Goal: Complete application form: Complete application form

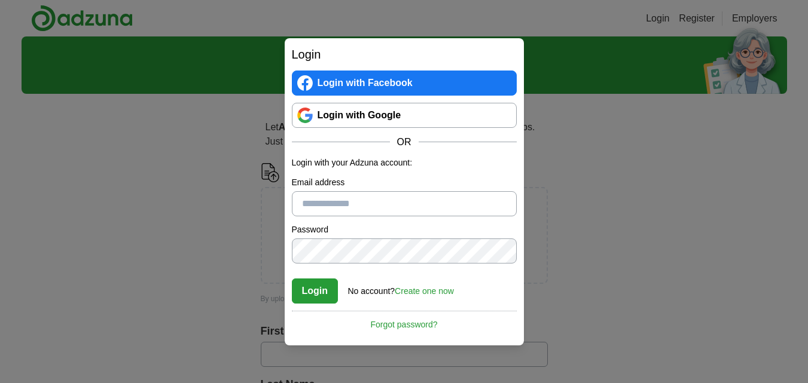
click at [367, 207] on input "Email address" at bounding box center [404, 203] width 225 height 25
type input "**********"
click at [351, 116] on link "Login with Google" at bounding box center [404, 115] width 225 height 25
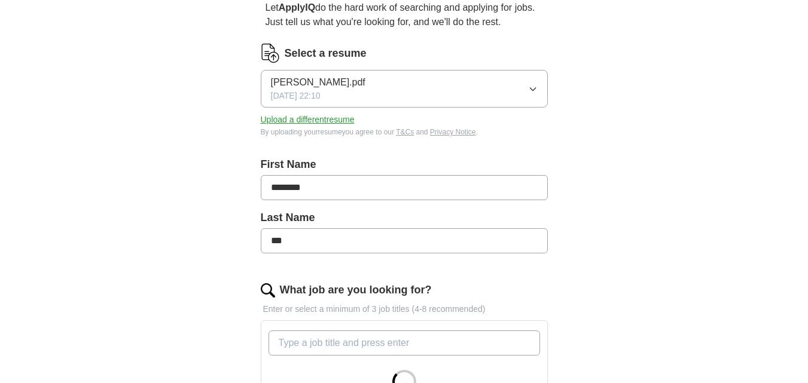
scroll to position [239, 0]
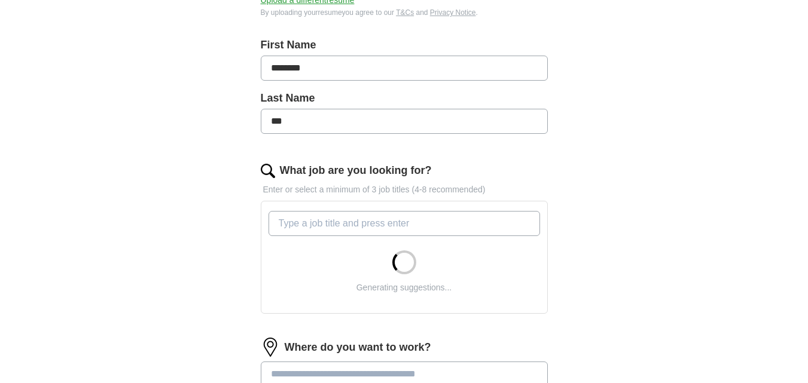
click at [359, 225] on input "What job are you looking for?" at bounding box center [403, 223] width 271 height 25
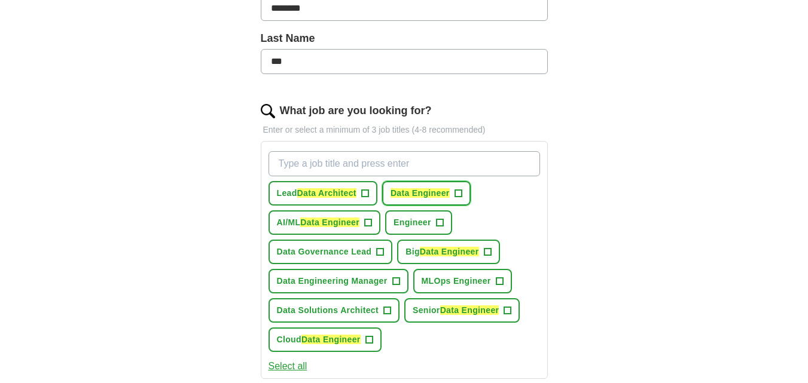
click at [450, 189] on em "Data Engineer" at bounding box center [419, 193] width 59 height 10
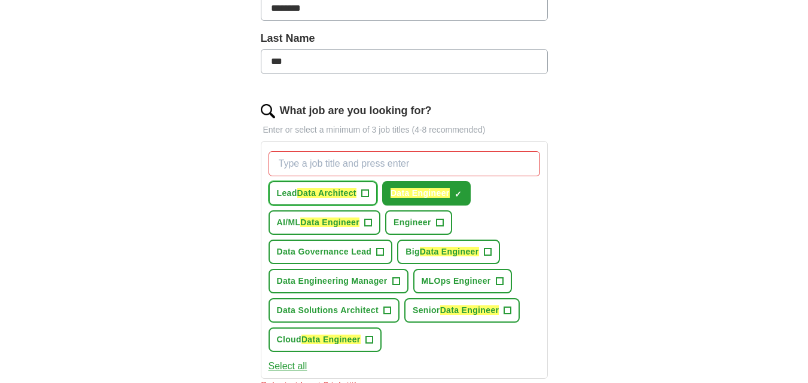
click at [354, 194] on em "Data Architect" at bounding box center [326, 193] width 59 height 10
click at [510, 312] on span "+" at bounding box center [507, 311] width 7 height 10
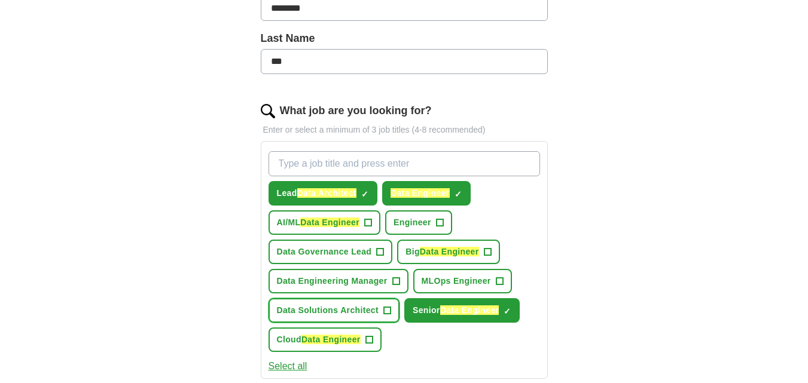
click at [387, 312] on span "+" at bounding box center [386, 311] width 7 height 10
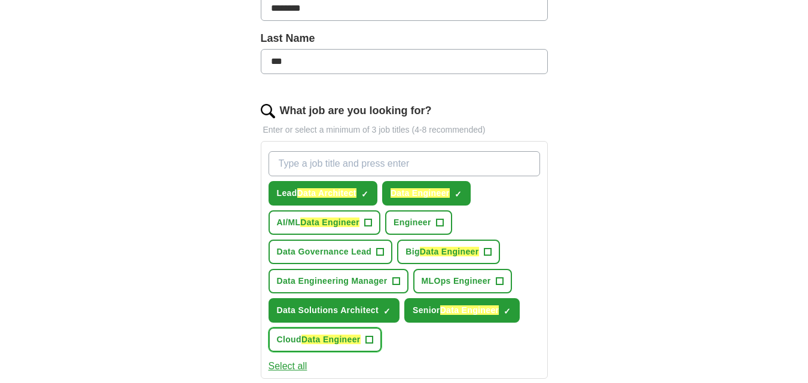
click at [372, 341] on span "+" at bounding box center [368, 340] width 7 height 10
click at [284, 363] on button "Select all" at bounding box center [287, 366] width 39 height 14
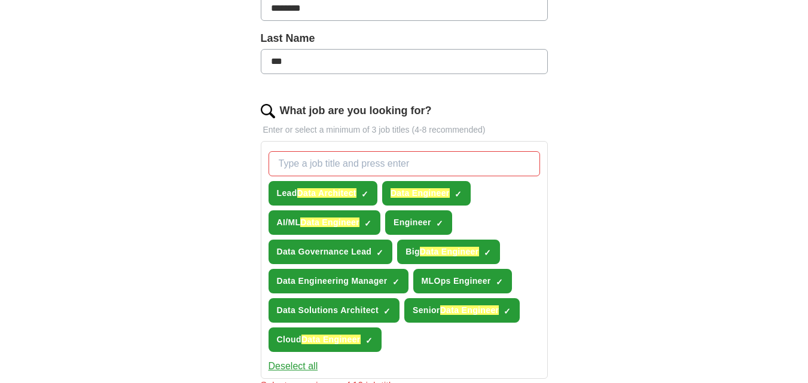
scroll to position [359, 0]
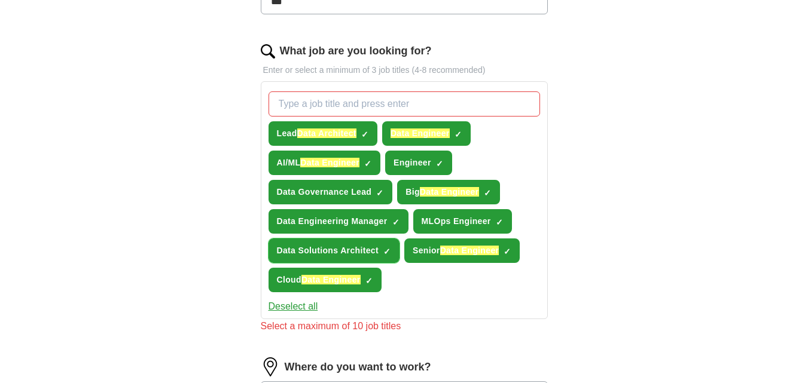
click at [383, 249] on span "✓ ×" at bounding box center [386, 250] width 7 height 7
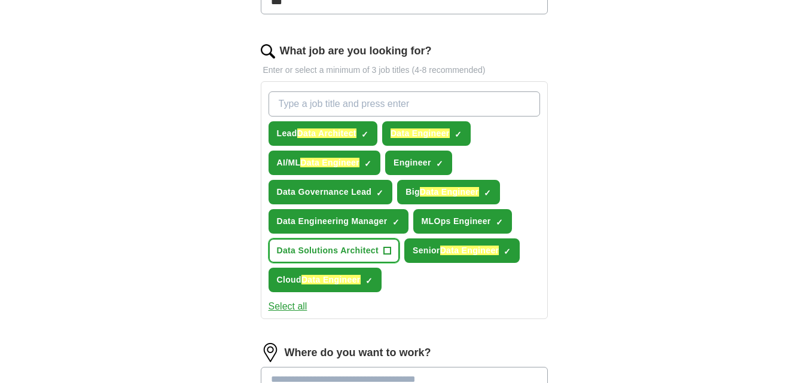
click at [389, 248] on span "+" at bounding box center [386, 251] width 7 height 10
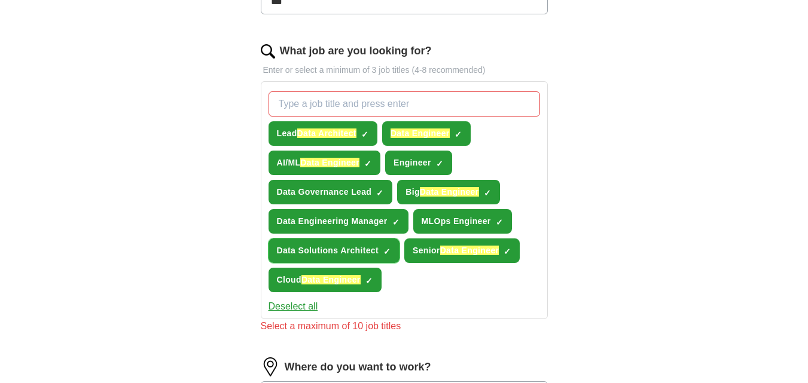
click at [0, 0] on span "×" at bounding box center [0, 0] width 0 height 0
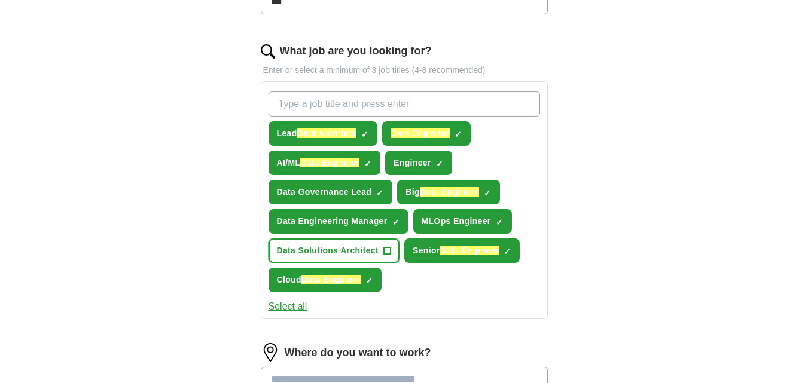
click at [389, 248] on span "+" at bounding box center [386, 251] width 7 height 10
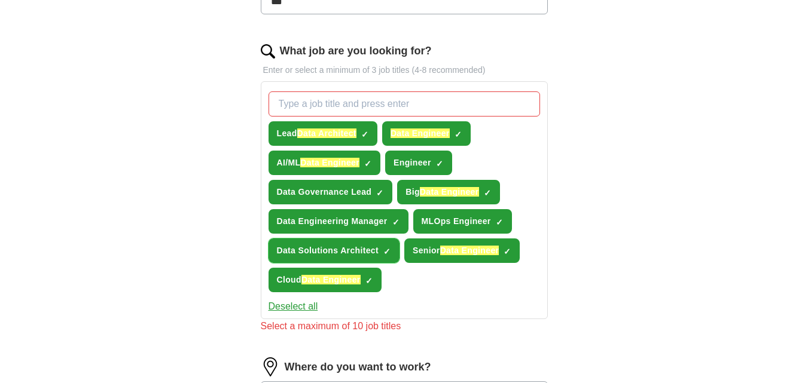
click at [0, 0] on span "×" at bounding box center [0, 0] width 0 height 0
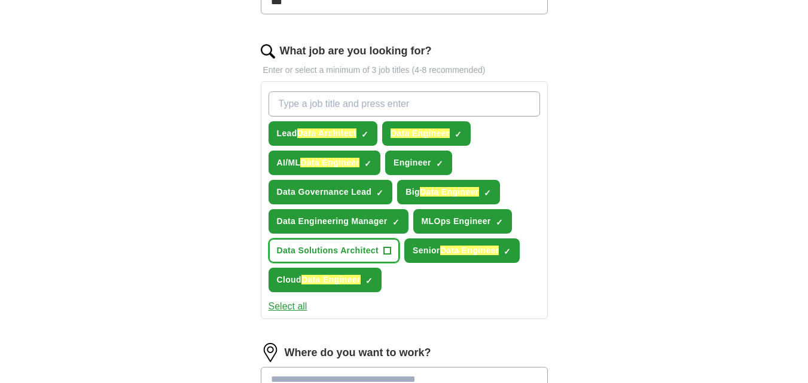
click at [389, 248] on span "+" at bounding box center [386, 251] width 7 height 10
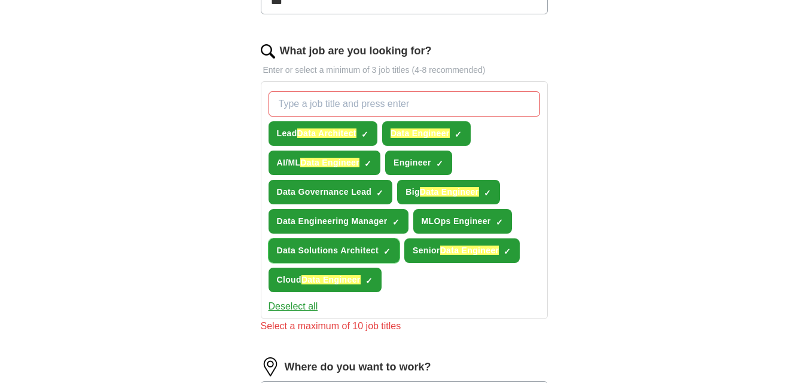
click at [0, 0] on span "×" at bounding box center [0, 0] width 0 height 0
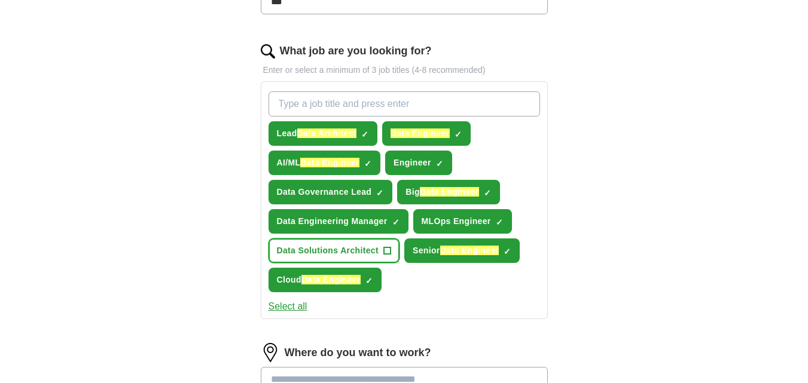
click at [389, 248] on span "+" at bounding box center [386, 251] width 7 height 10
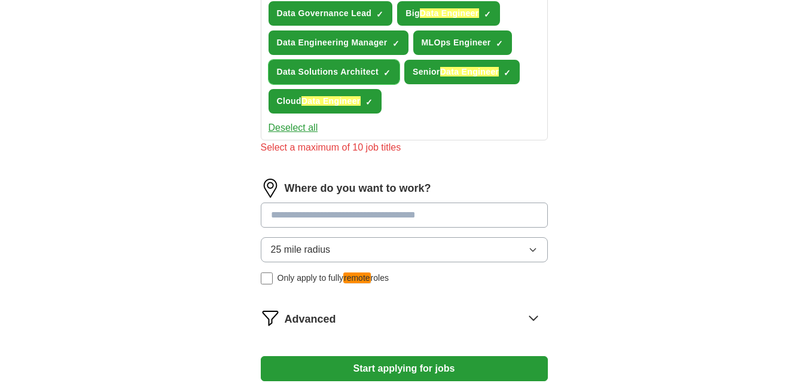
scroll to position [538, 0]
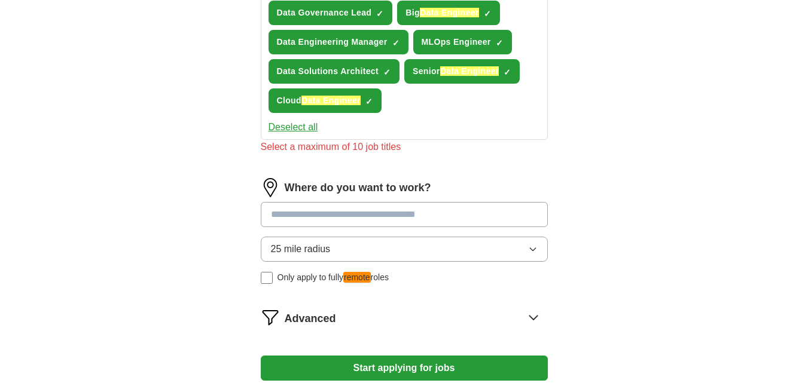
click at [356, 213] on input at bounding box center [404, 214] width 287 height 25
click at [399, 219] on input at bounding box center [404, 214] width 287 height 25
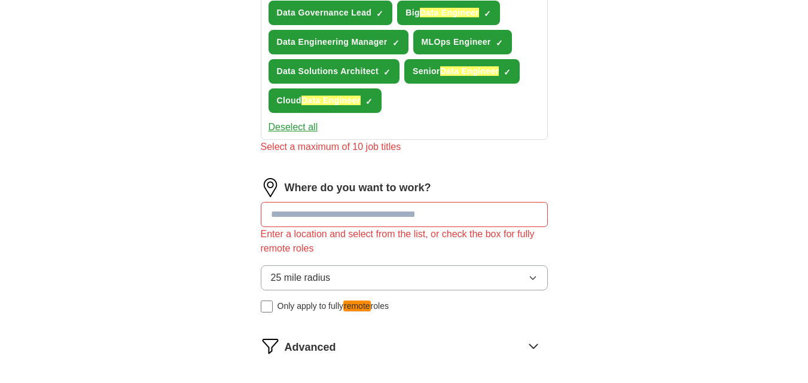
click at [392, 247] on div "Where do you want to work? Enter a location and select from the list, or check …" at bounding box center [404, 250] width 287 height 144
click at [468, 274] on button "25 mile radius" at bounding box center [404, 277] width 287 height 25
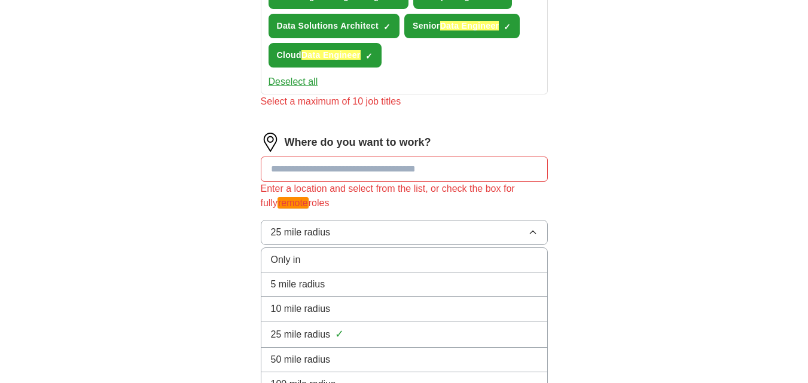
scroll to position [658, 0]
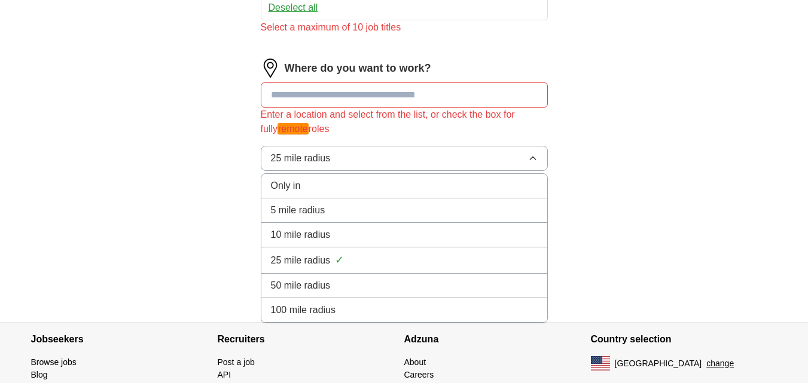
click at [378, 308] on div "100 mile radius" at bounding box center [404, 310] width 267 height 14
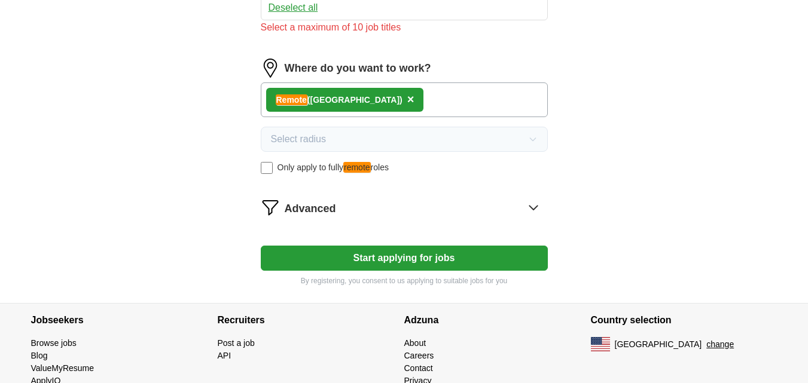
click at [397, 255] on button "Start applying for jobs" at bounding box center [404, 258] width 287 height 25
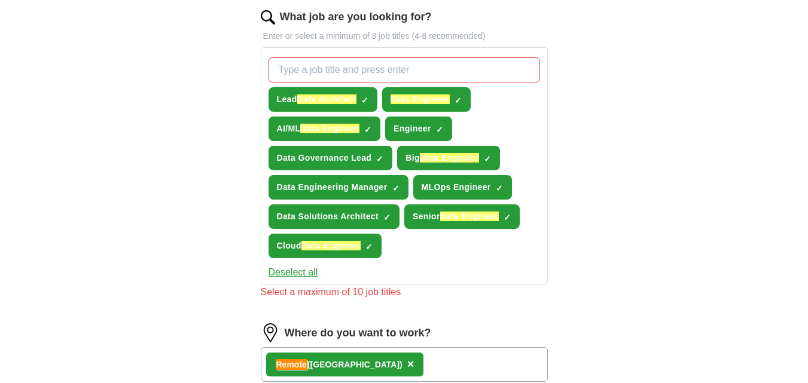
scroll to position [359, 0]
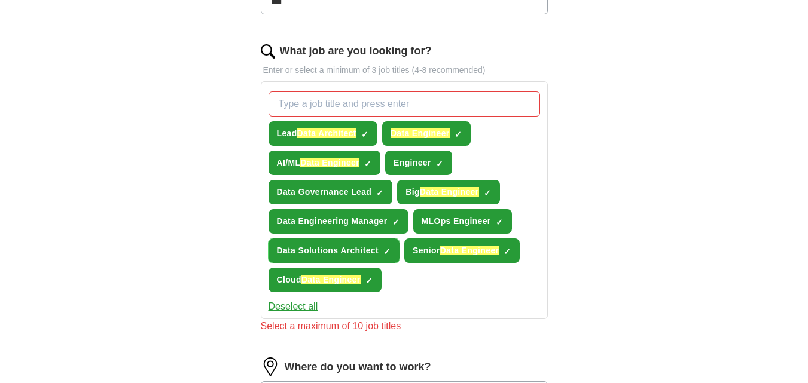
click at [0, 0] on span "×" at bounding box center [0, 0] width 0 height 0
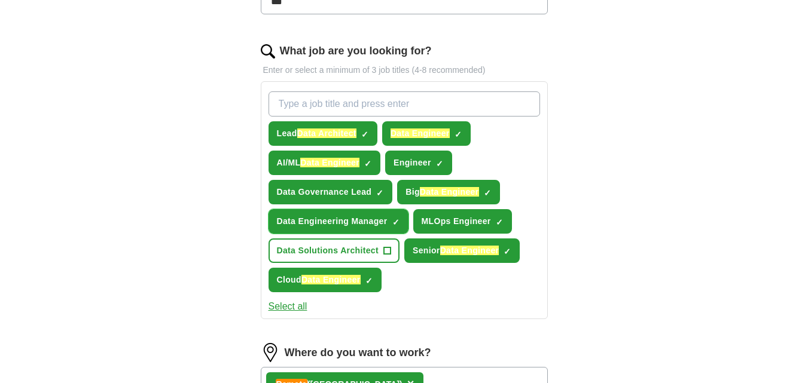
click at [0, 0] on span "×" at bounding box center [0, 0] width 0 height 0
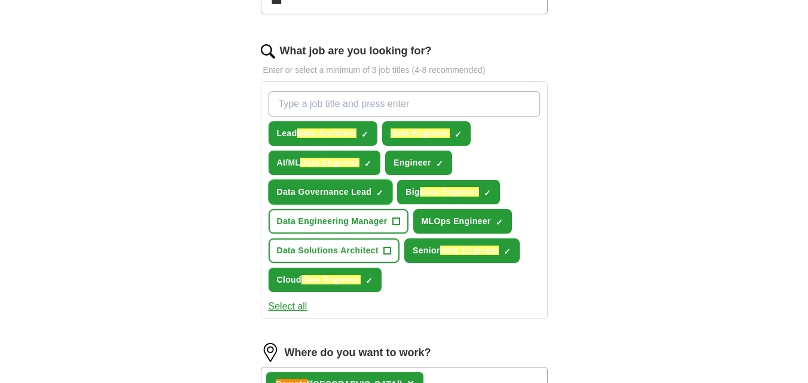
click at [0, 0] on span "×" at bounding box center [0, 0] width 0 height 0
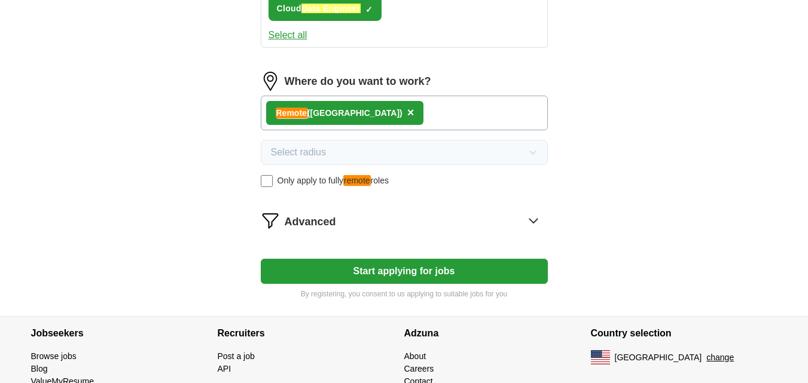
scroll to position [684, 0]
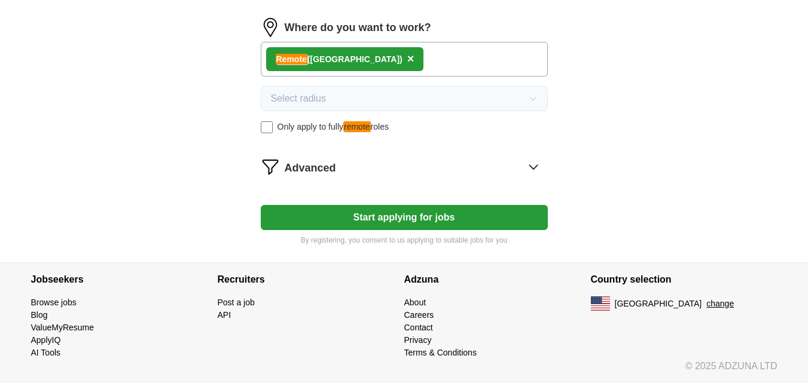
click at [397, 221] on button "Start applying for jobs" at bounding box center [404, 217] width 287 height 25
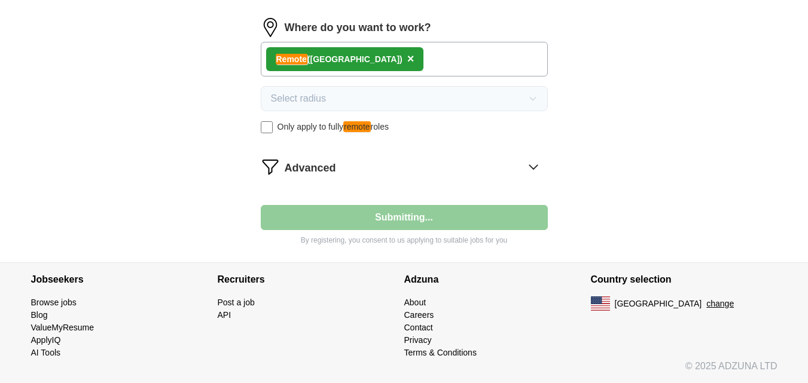
select select "**"
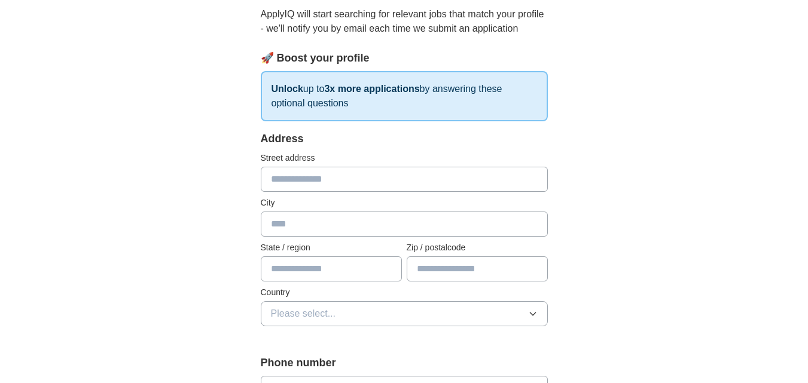
scroll to position [0, 0]
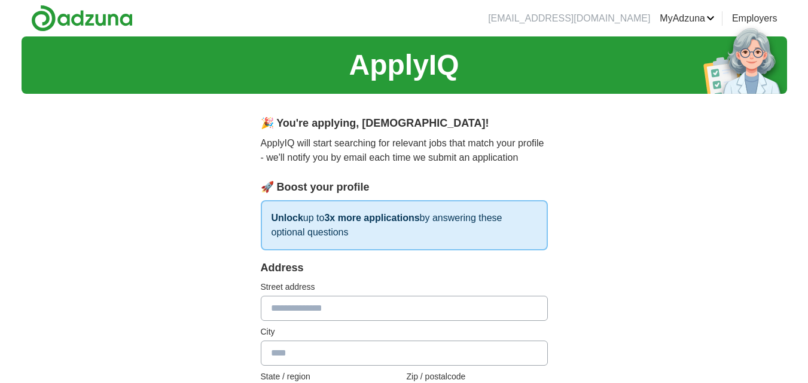
click at [362, 310] on input "text" at bounding box center [404, 308] width 287 height 25
type input "**********"
type input "******"
type input "**"
type input "*****"
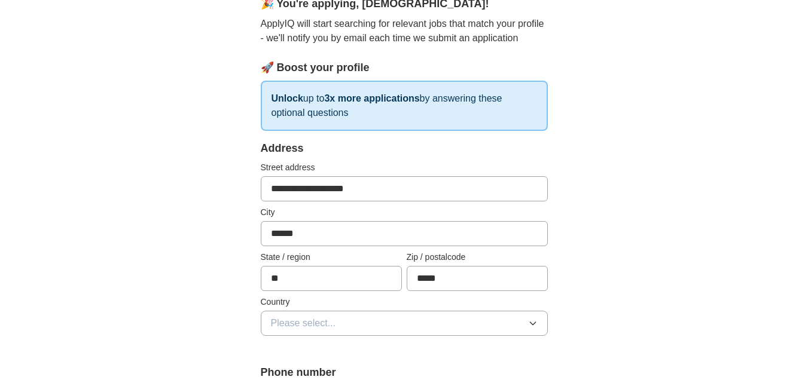
scroll to position [179, 0]
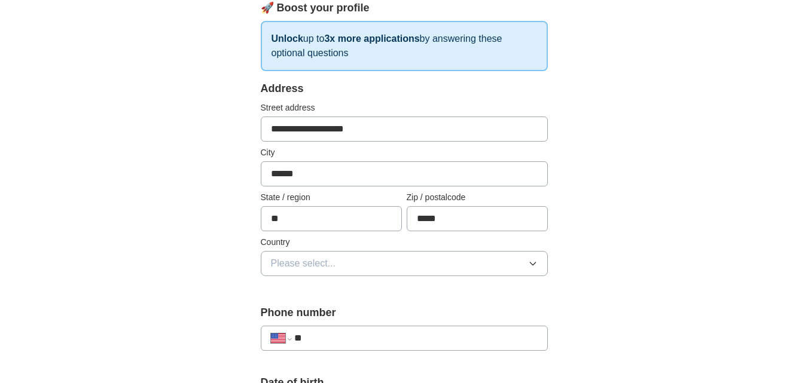
click at [395, 262] on button "Please select..." at bounding box center [404, 263] width 287 height 25
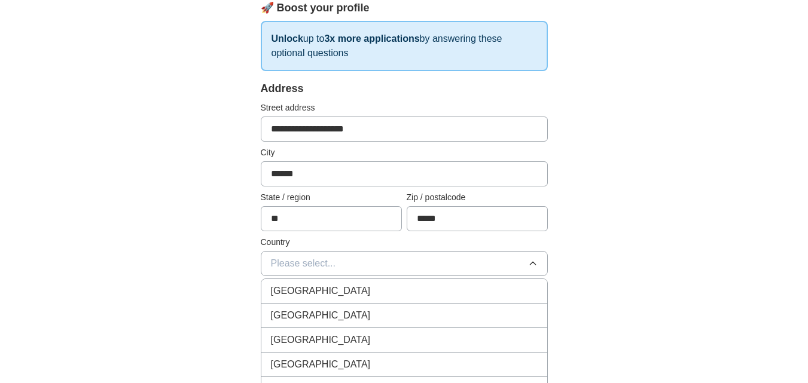
click at [418, 305] on li "United States" at bounding box center [404, 316] width 286 height 25
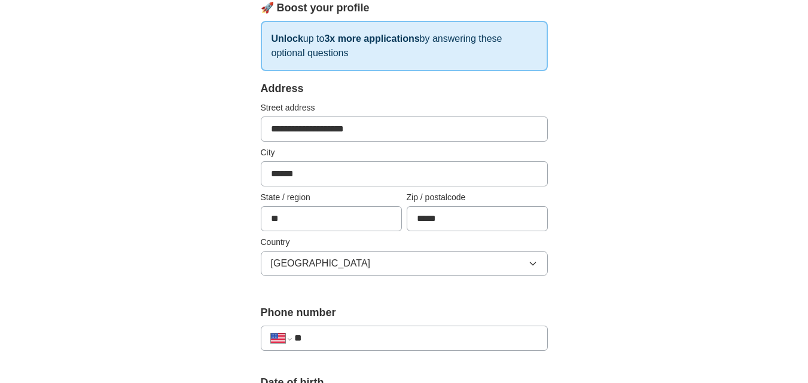
scroll to position [239, 0]
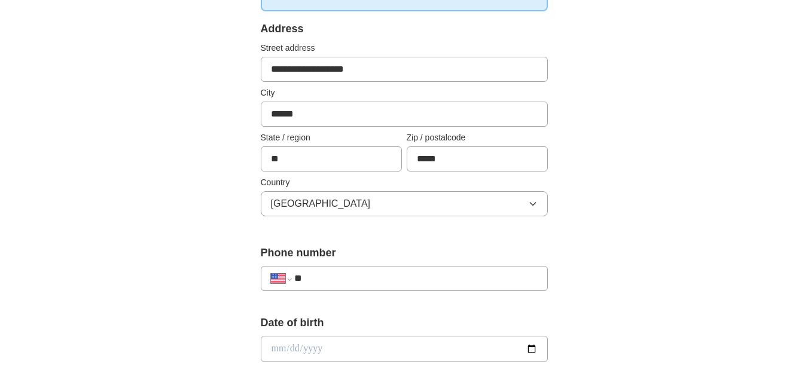
click at [462, 272] on input "**" at bounding box center [415, 278] width 243 height 14
paste input "**********"
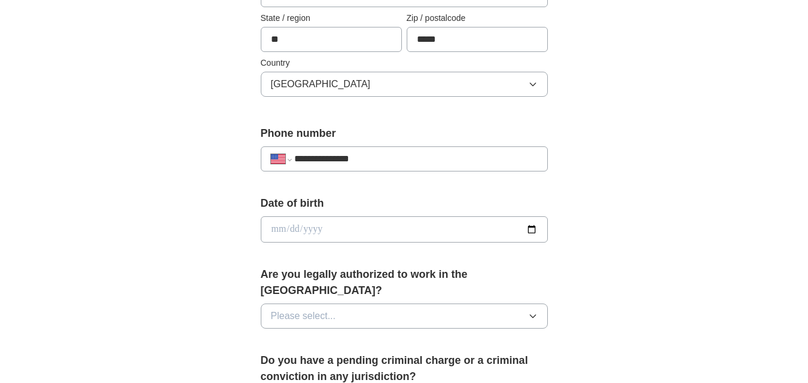
type input "**********"
click at [356, 231] on input "date" at bounding box center [404, 229] width 287 height 26
click at [536, 228] on input "date" at bounding box center [404, 229] width 287 height 26
click at [528, 232] on input "**********" at bounding box center [404, 229] width 287 height 26
type input "**********"
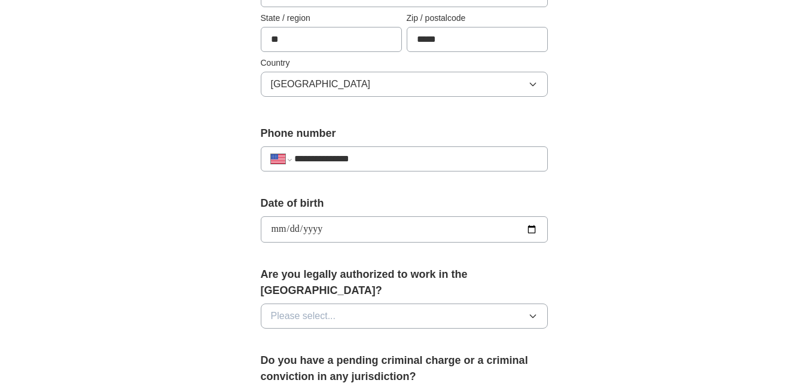
scroll to position [478, 0]
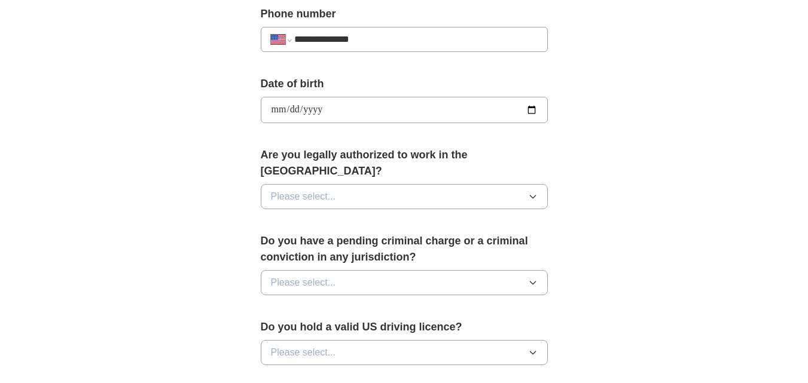
click at [375, 184] on button "Please select..." at bounding box center [404, 196] width 287 height 25
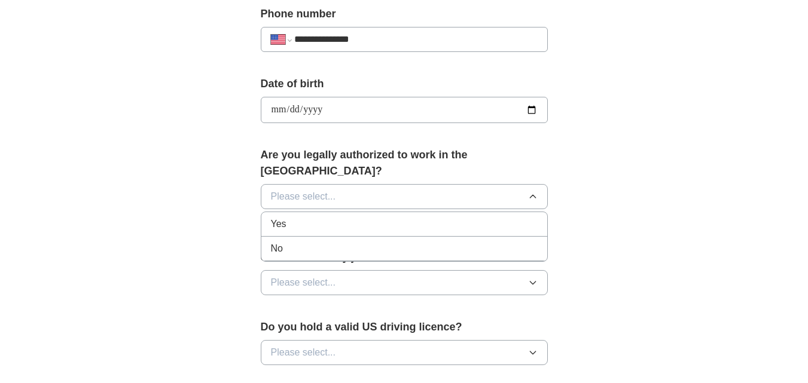
click at [296, 217] on div "Yes" at bounding box center [404, 224] width 267 height 14
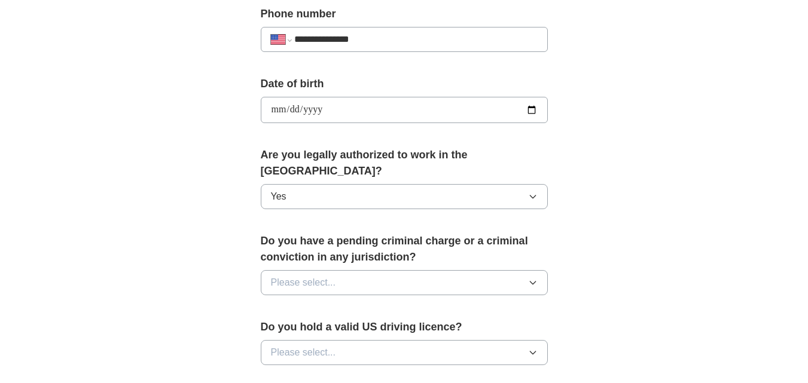
scroll to position [538, 0]
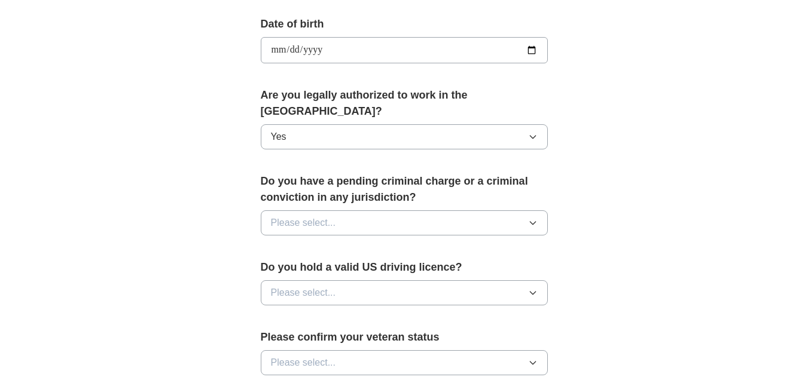
drag, startPoint x: 378, startPoint y: 204, endPoint x: 371, endPoint y: 203, distance: 6.6
click at [378, 210] on button "Please select..." at bounding box center [404, 222] width 287 height 25
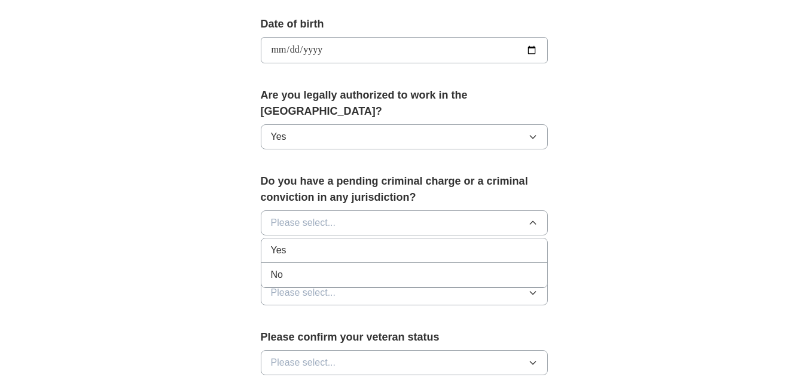
click at [291, 268] on div "No" at bounding box center [404, 275] width 267 height 14
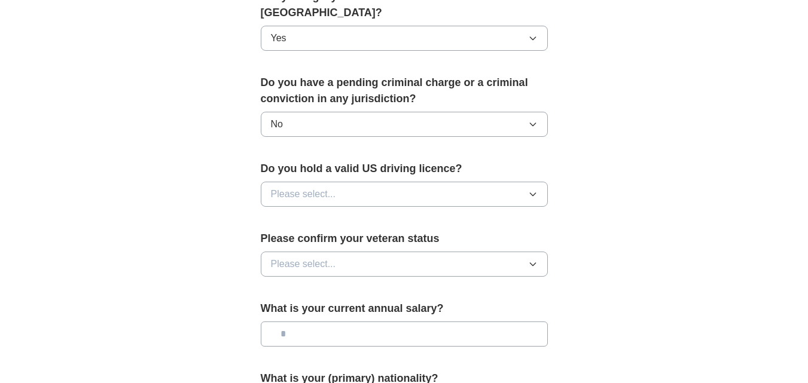
scroll to position [658, 0]
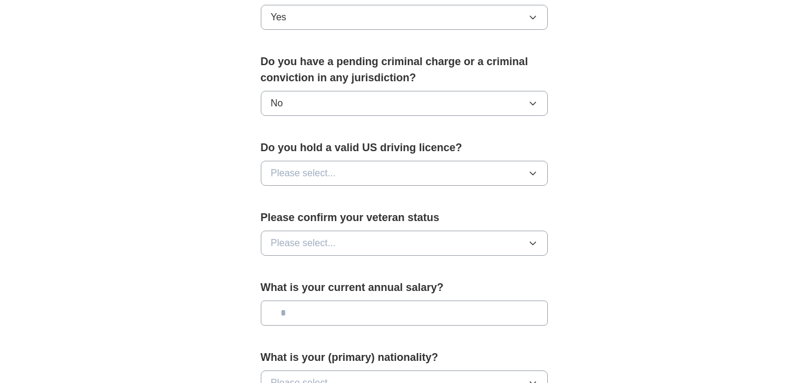
click at [424, 161] on button "Please select..." at bounding box center [404, 173] width 287 height 25
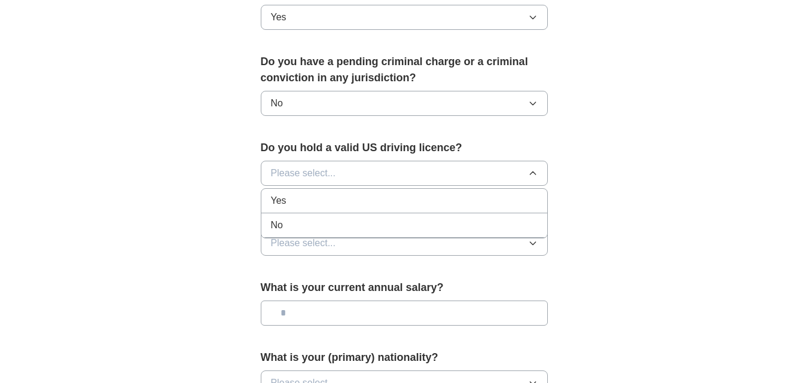
click at [287, 194] on div "Yes" at bounding box center [404, 201] width 267 height 14
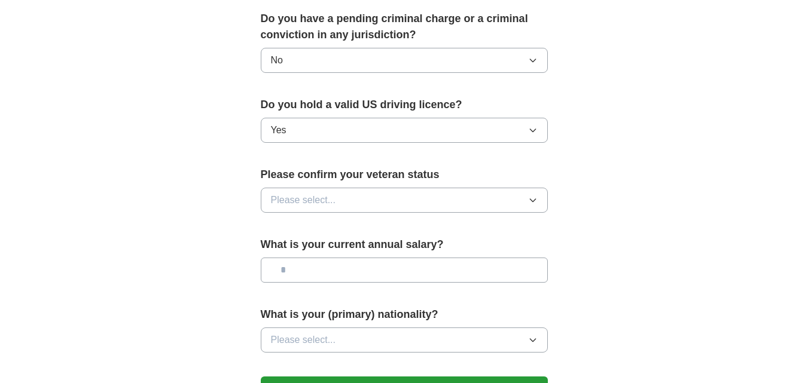
scroll to position [717, 0]
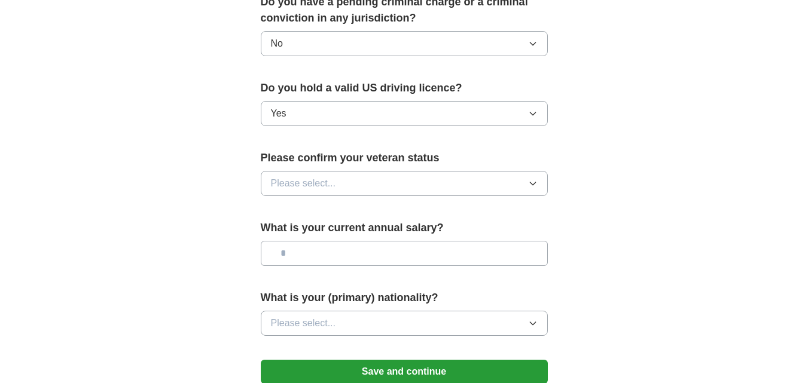
click at [417, 171] on button "Please select..." at bounding box center [404, 183] width 287 height 25
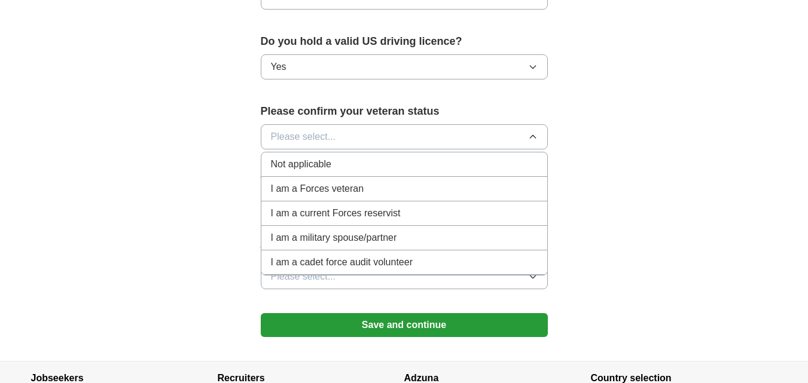
scroll to position [777, 0]
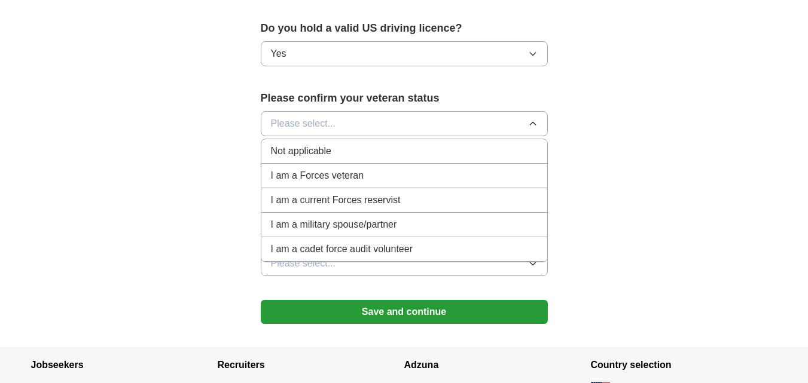
click at [311, 144] on span "Not applicable" at bounding box center [301, 151] width 60 height 14
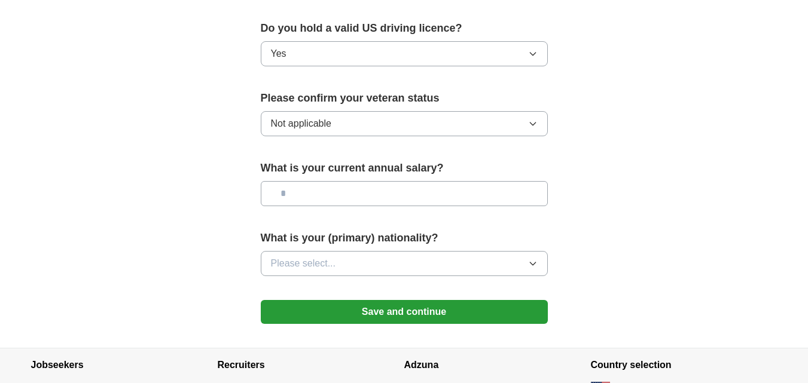
click at [351, 181] on input "text" at bounding box center [404, 193] width 287 height 25
type input "********"
click at [378, 252] on button "Please select..." at bounding box center [404, 263] width 287 height 25
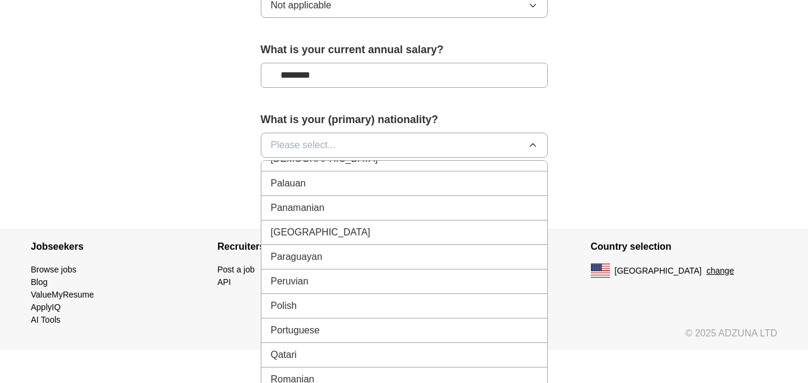
scroll to position [3297, 0]
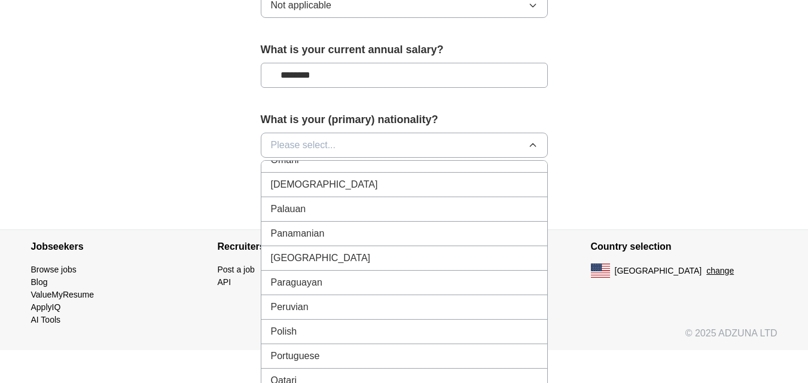
click at [304, 178] on span "Pakistani" at bounding box center [324, 185] width 107 height 14
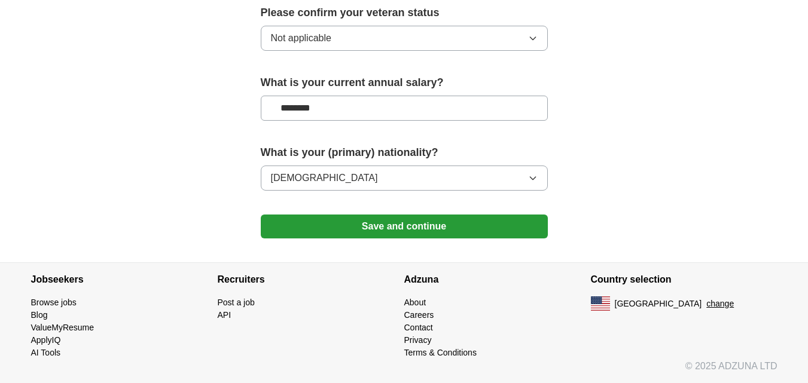
scroll to position [846, 0]
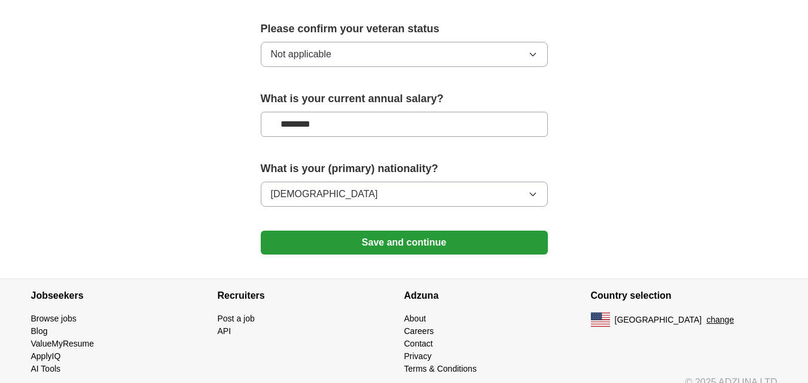
click at [408, 231] on button "Save and continue" at bounding box center [404, 243] width 287 height 24
